Goal: Task Accomplishment & Management: Complete application form

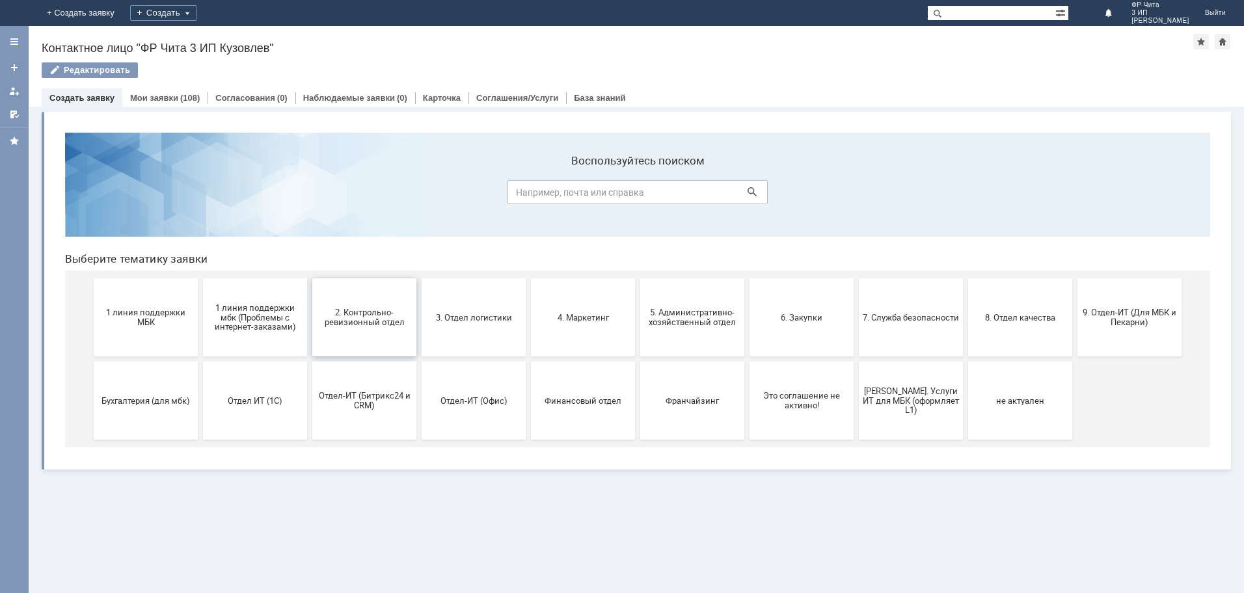
click at [366, 319] on span "2. Контрольно-ревизионный отдел" at bounding box center [364, 318] width 96 height 20
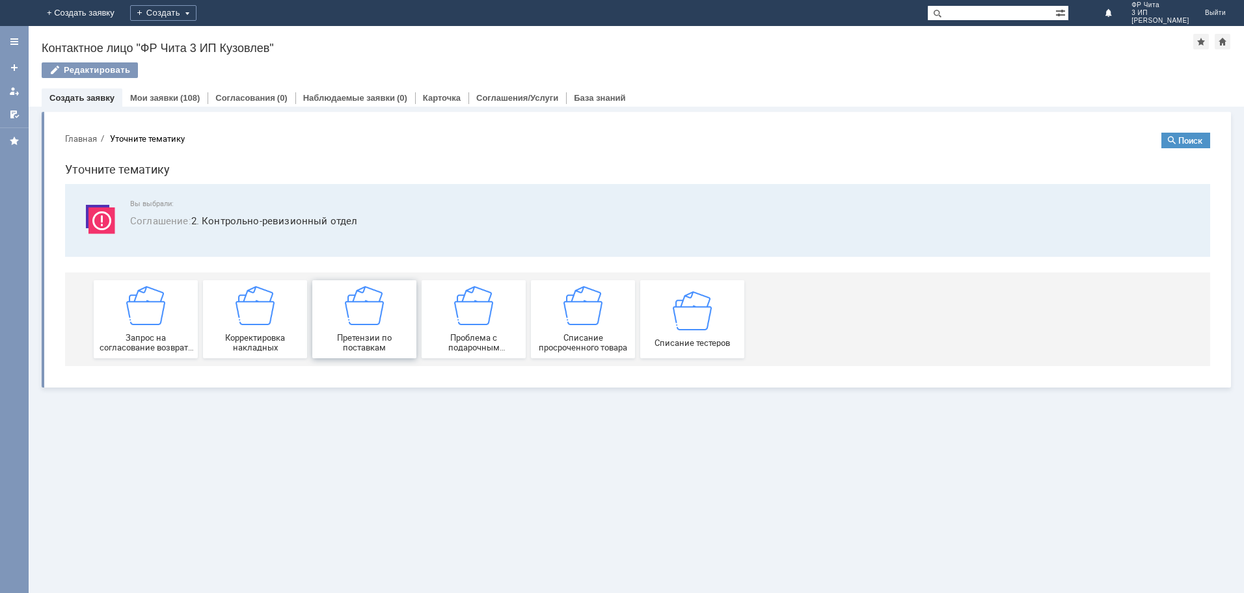
click at [373, 321] on img at bounding box center [364, 305] width 39 height 39
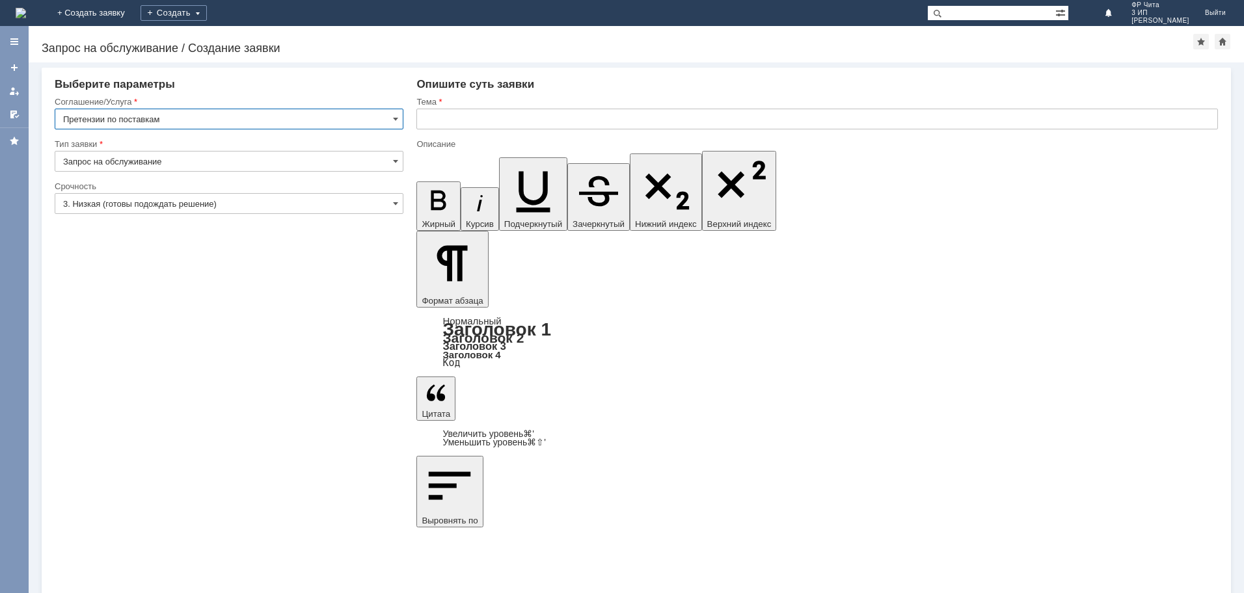
drag, startPoint x: 514, startPoint y: 113, endPoint x: 529, endPoint y: 121, distance: 16.9
click at [517, 114] on input "text" at bounding box center [816, 119] width 801 height 21
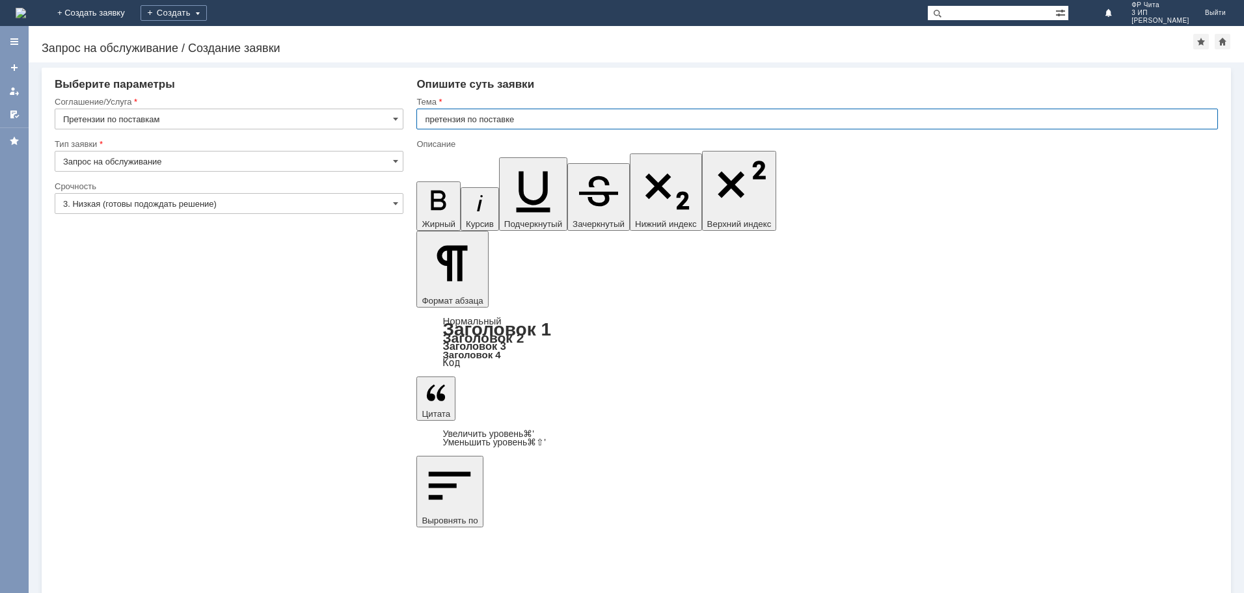
type input "претензия по поставке"
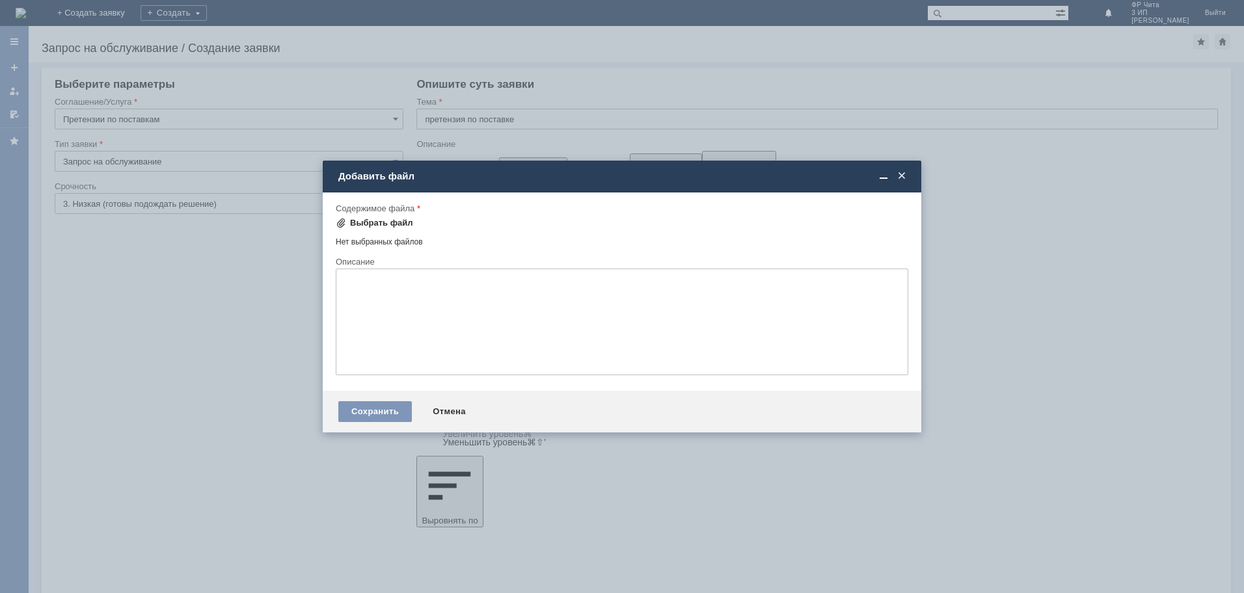
click at [390, 222] on div "Выбрать файл" at bounding box center [381, 223] width 63 height 10
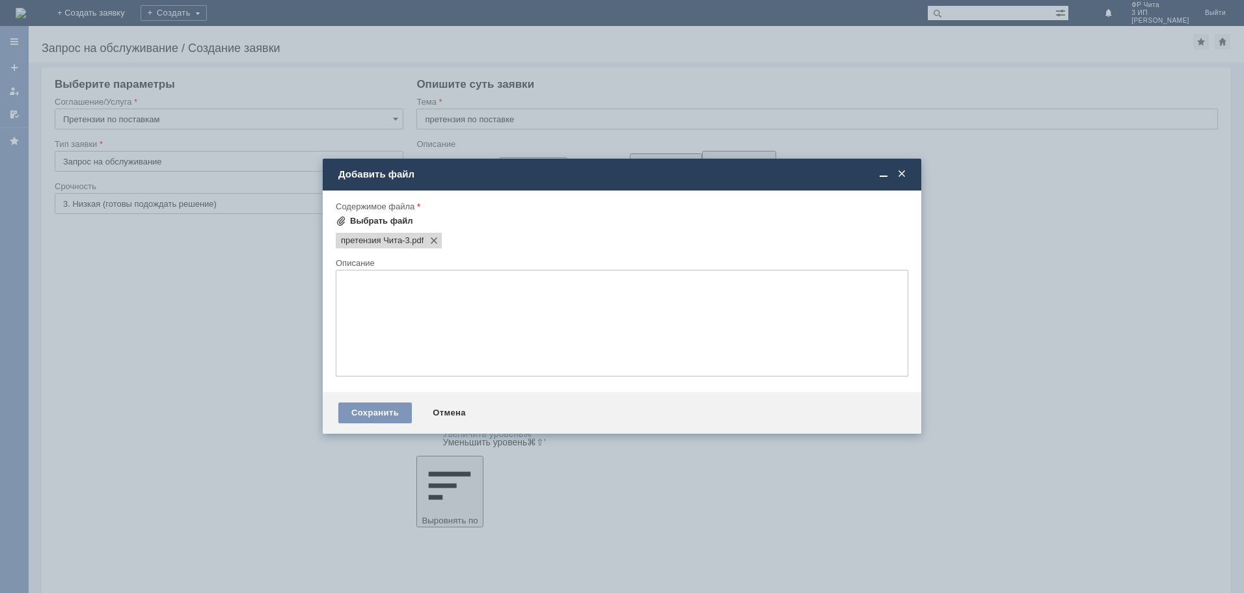
click at [385, 220] on div "Выбрать файл" at bounding box center [381, 221] width 63 height 10
click at [374, 222] on div "Выбрать файл" at bounding box center [381, 221] width 63 height 10
click at [396, 221] on div "Выбрать файл" at bounding box center [381, 221] width 63 height 10
click at [379, 220] on div "Выбрать файл" at bounding box center [381, 221] width 63 height 10
click at [375, 412] on div "Сохранить" at bounding box center [375, 413] width 74 height 21
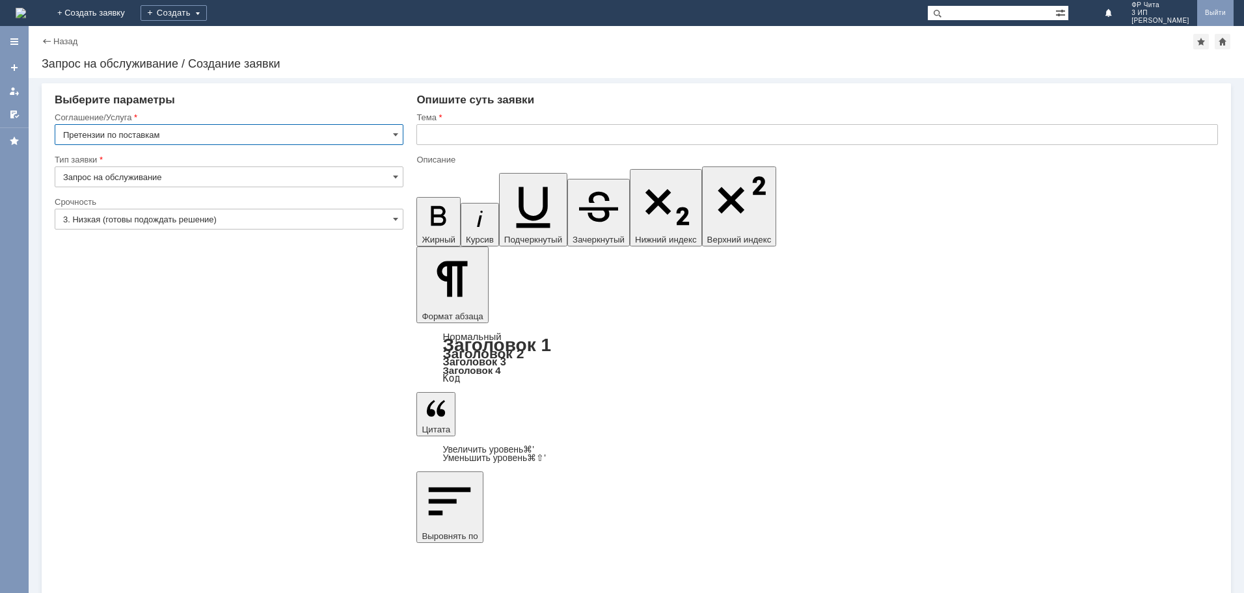
click at [1214, 18] on link "Выйти" at bounding box center [1215, 13] width 36 height 26
